Goal: Information Seeking & Learning: Learn about a topic

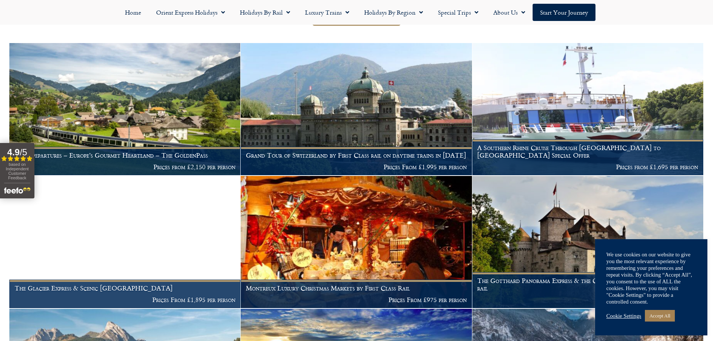
scroll to position [241, 0]
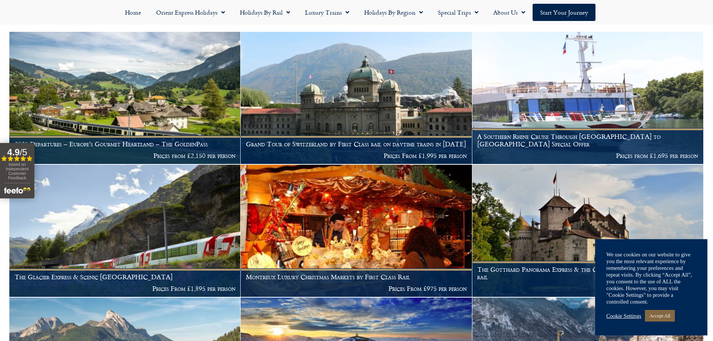
click at [662, 313] on link "Accept All" at bounding box center [660, 316] width 30 height 12
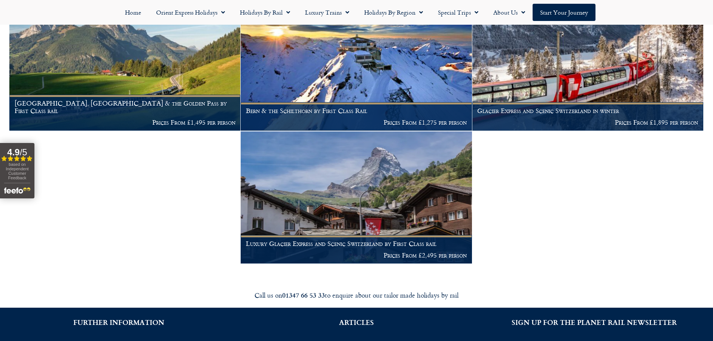
scroll to position [540, 0]
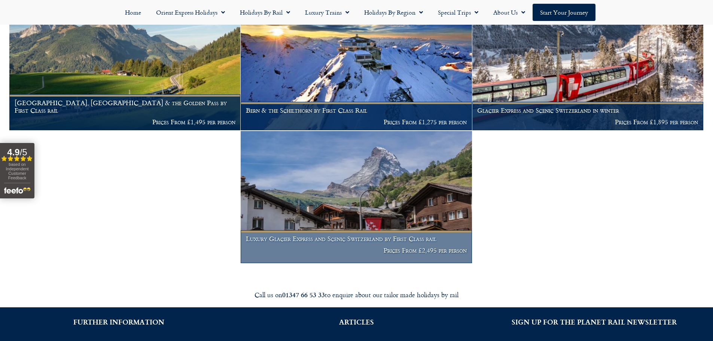
click at [352, 230] on img at bounding box center [356, 197] width 231 height 132
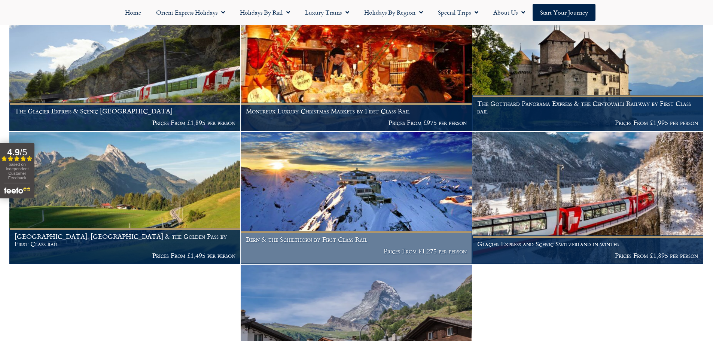
scroll to position [353, 0]
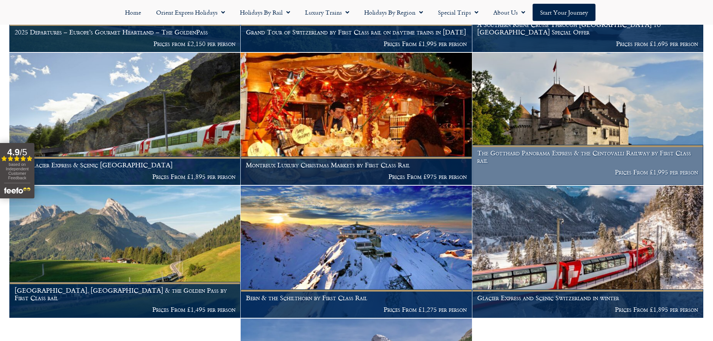
click at [579, 132] on img at bounding box center [587, 119] width 231 height 132
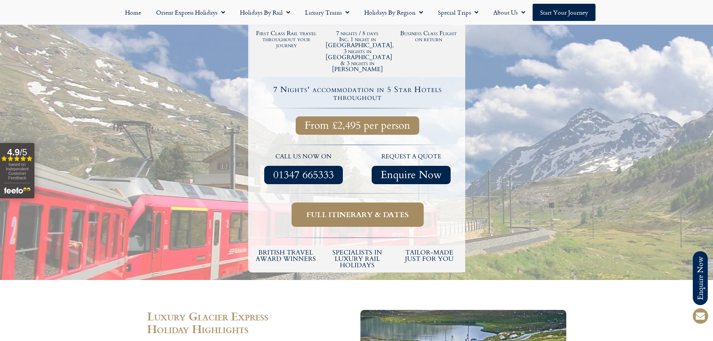
scroll to position [262, 0]
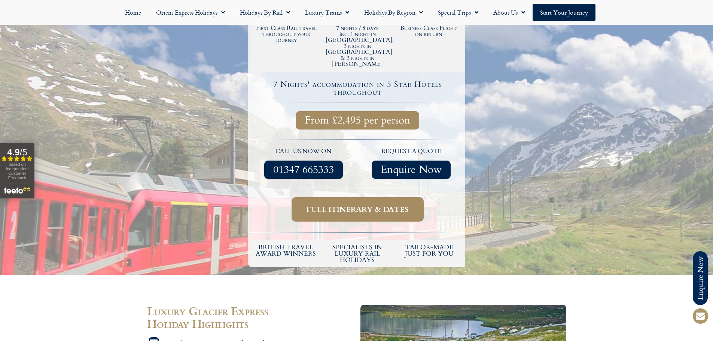
click at [341, 205] on span "Full itinerary & dates" at bounding box center [357, 209] width 102 height 9
click at [360, 205] on span "Full itinerary & dates" at bounding box center [357, 209] width 102 height 9
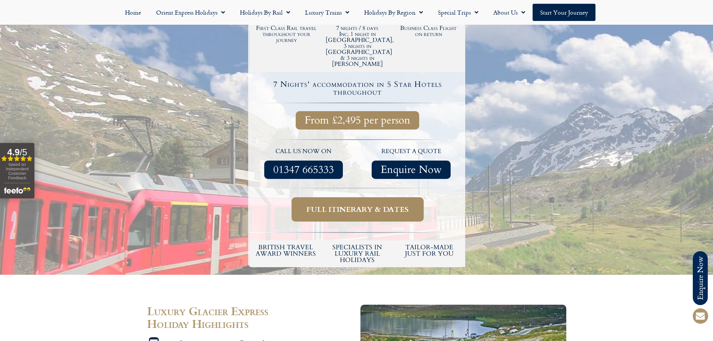
click at [360, 205] on span "Full itinerary & dates" at bounding box center [357, 209] width 102 height 9
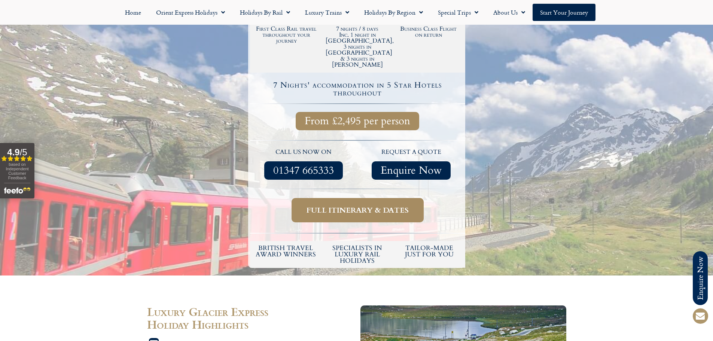
scroll to position [262, 0]
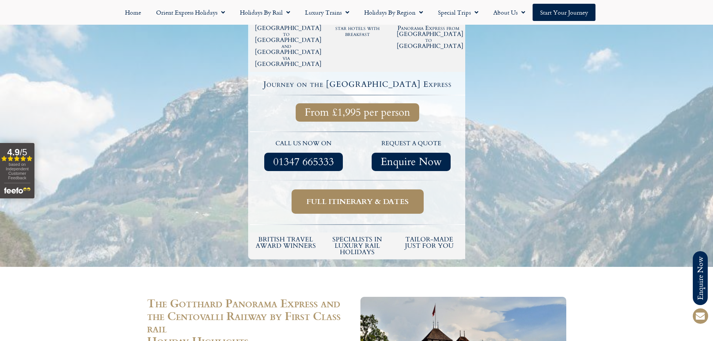
scroll to position [224, 0]
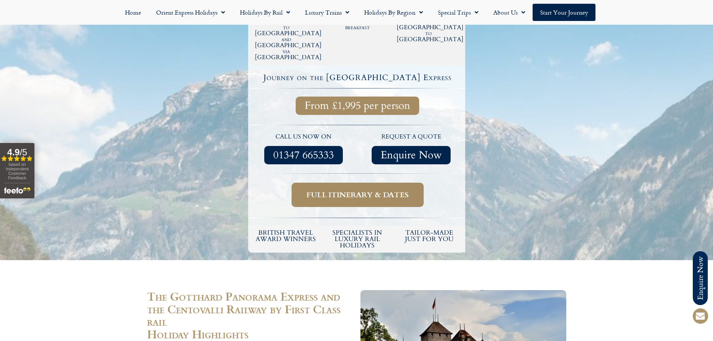
click at [360, 190] on span "Full itinerary & dates" at bounding box center [357, 194] width 102 height 9
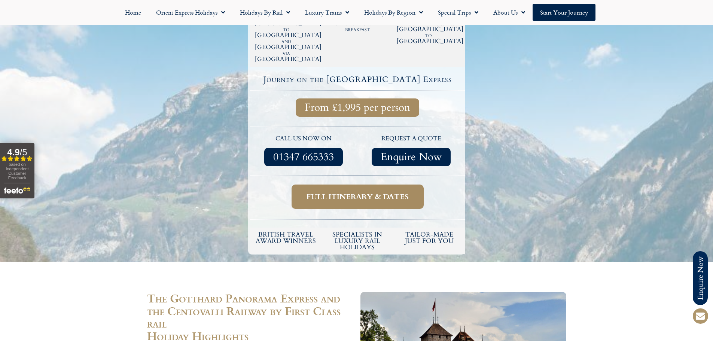
scroll to position [224, 0]
